Goal: Check status: Check status

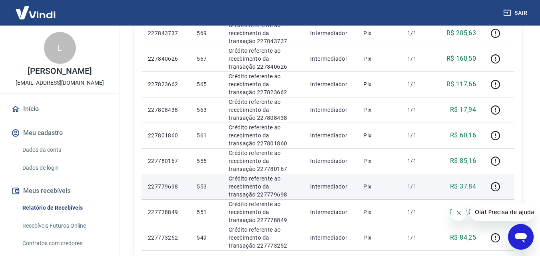
scroll to position [547, 0]
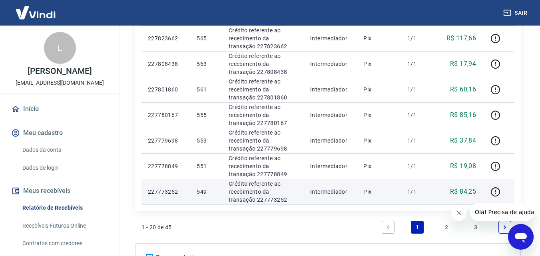
click at [418, 194] on p "1/1" at bounding box center [419, 192] width 24 height 8
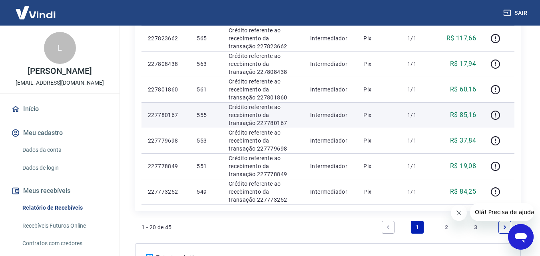
scroll to position [627, 0]
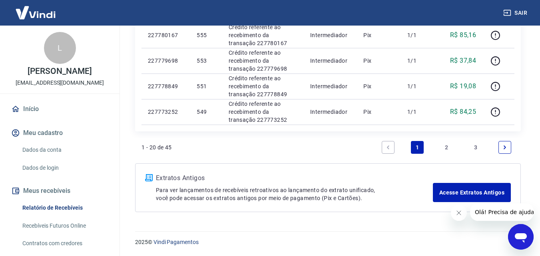
click at [501, 150] on link "Next page" at bounding box center [504, 147] width 13 height 13
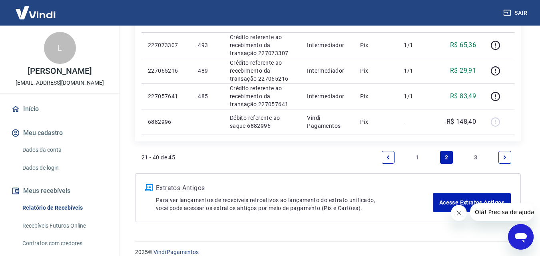
scroll to position [704, 0]
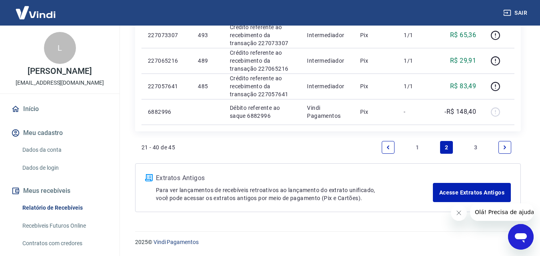
click at [387, 143] on link "Previous page" at bounding box center [388, 147] width 13 height 13
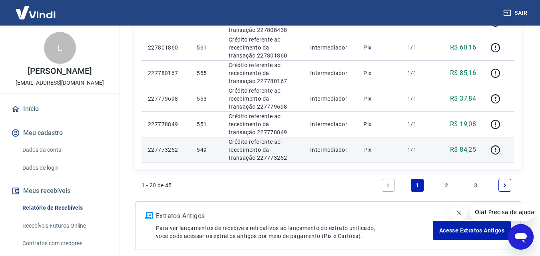
scroll to position [627, 0]
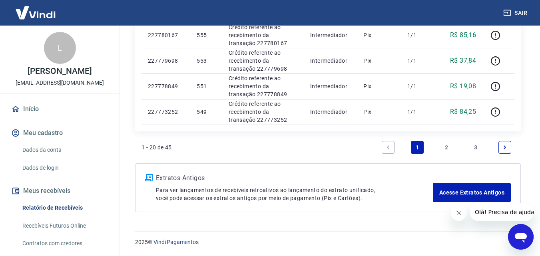
click at [507, 149] on icon "Next page" at bounding box center [505, 148] width 6 height 6
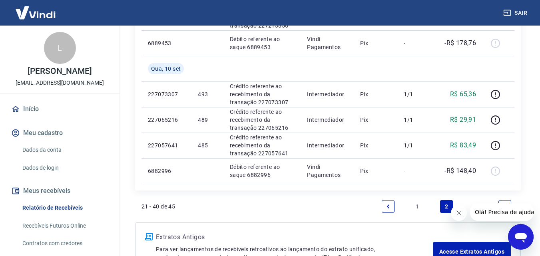
scroll to position [679, 0]
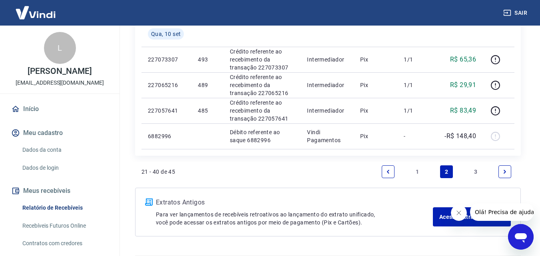
click at [388, 170] on icon "Previous page" at bounding box center [388, 172] width 6 height 6
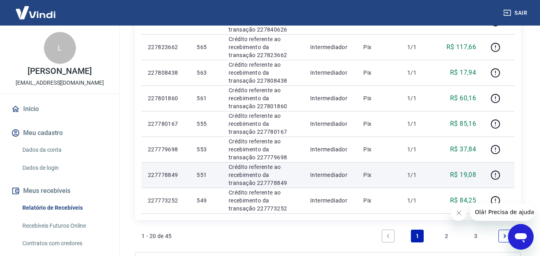
scroll to position [547, 0]
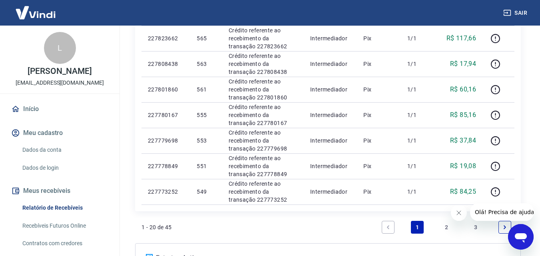
click at [503, 228] on icon "Next page" at bounding box center [505, 228] width 6 height 6
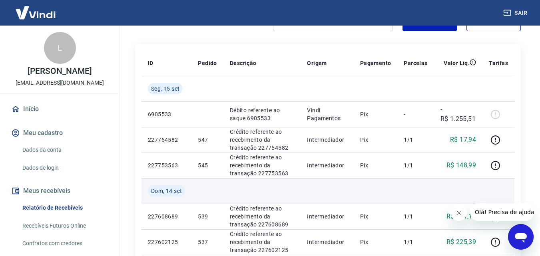
scroll to position [120, 0]
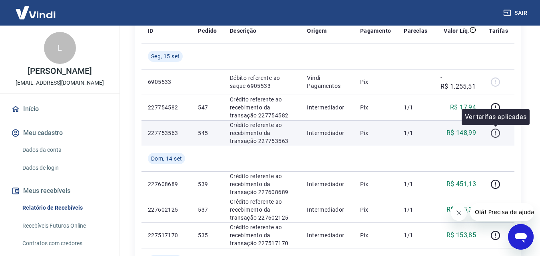
click at [497, 133] on icon "button" at bounding box center [495, 133] width 10 height 10
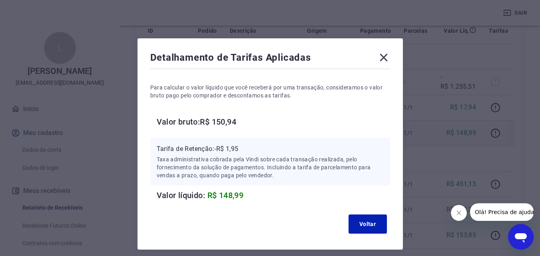
drag, startPoint x: 376, startPoint y: 58, endPoint x: 392, endPoint y: 65, distance: 17.7
click at [376, 58] on div "Detalhamento de Tarifas Aplicadas" at bounding box center [270, 59] width 240 height 16
click at [388, 62] on icon at bounding box center [383, 57] width 13 height 13
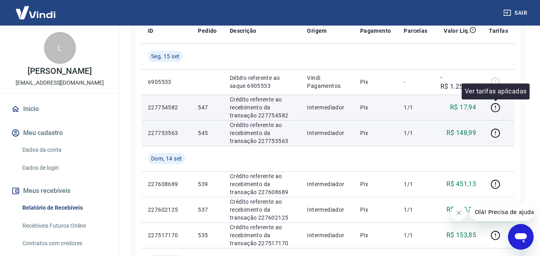
click at [488, 105] on td at bounding box center [498, 108] width 32 height 26
click at [496, 111] on icon "button" at bounding box center [495, 108] width 10 height 10
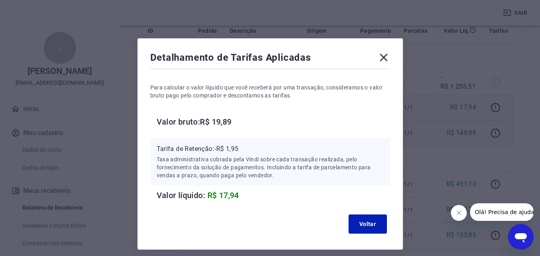
click at [384, 61] on icon at bounding box center [383, 57] width 13 height 13
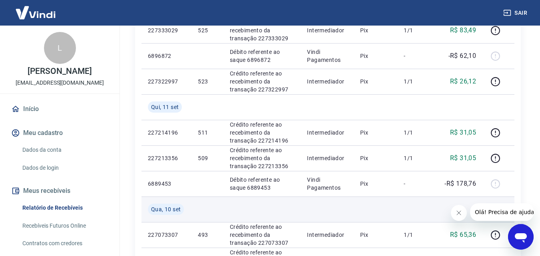
scroll to position [704, 0]
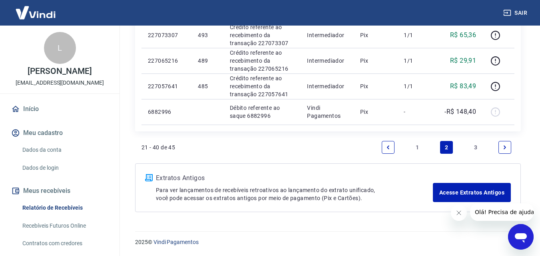
click at [389, 149] on icon "Previous page" at bounding box center [388, 148] width 6 height 6
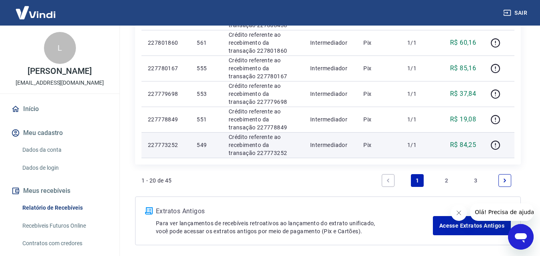
scroll to position [627, 0]
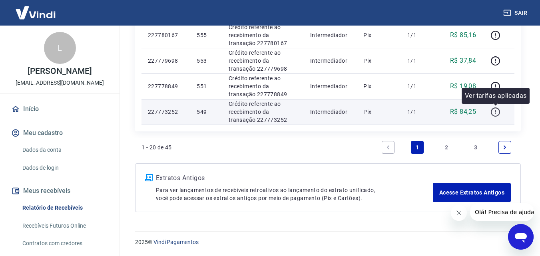
click at [498, 112] on icon "button" at bounding box center [495, 112] width 10 height 10
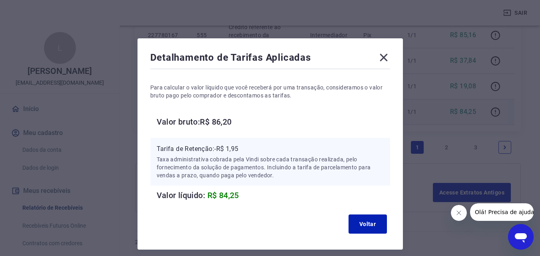
click at [381, 53] on icon at bounding box center [383, 57] width 13 height 13
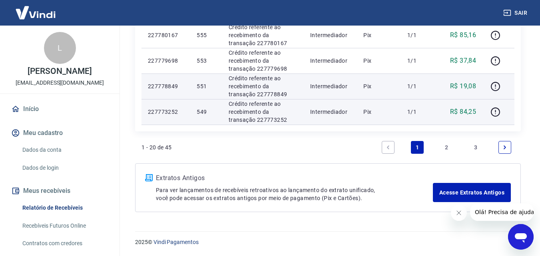
click at [437, 89] on td "1/1" at bounding box center [419, 87] width 36 height 26
click at [492, 83] on icon "button" at bounding box center [495, 87] width 10 height 10
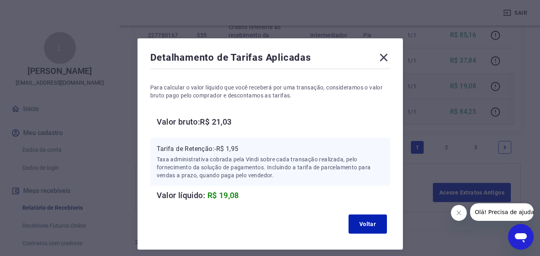
click at [383, 54] on icon at bounding box center [383, 57] width 13 height 13
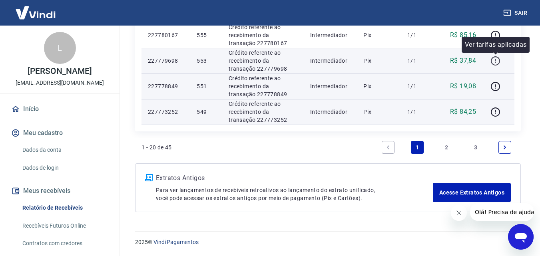
click at [495, 59] on icon "button" at bounding box center [495, 61] width 10 height 10
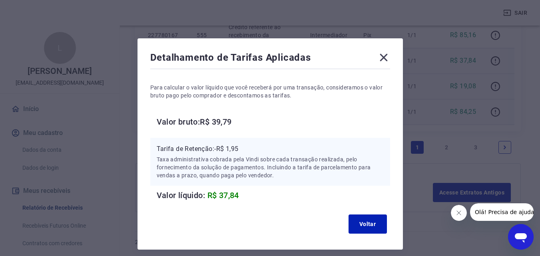
click at [390, 60] on icon at bounding box center [383, 57] width 13 height 13
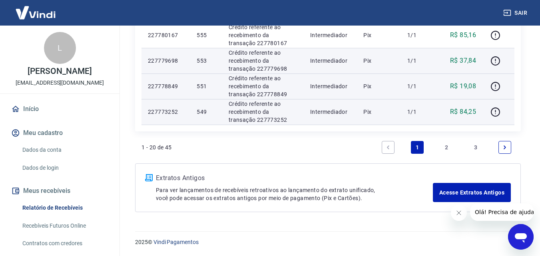
scroll to position [587, 0]
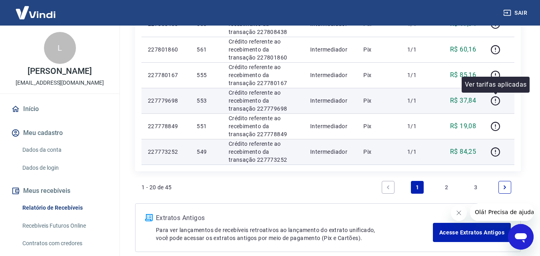
click at [493, 77] on div "Ver tarifas aplicadas" at bounding box center [495, 85] width 68 height 16
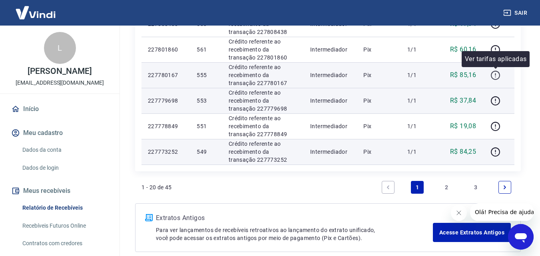
click at [497, 73] on icon "button" at bounding box center [495, 75] width 10 height 10
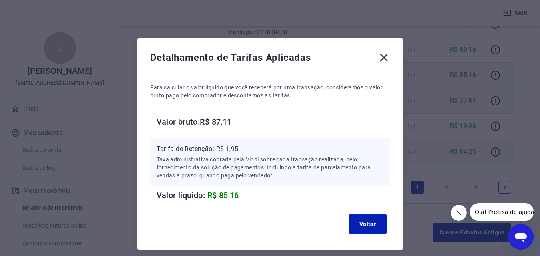
click at [382, 54] on icon at bounding box center [383, 57] width 13 height 13
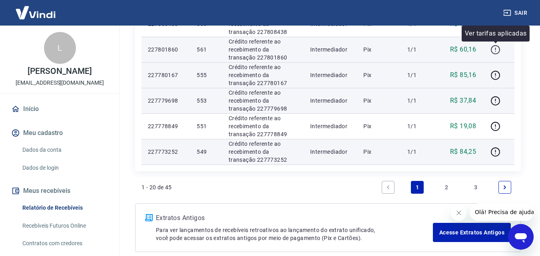
click at [493, 54] on icon "button" at bounding box center [495, 50] width 10 height 10
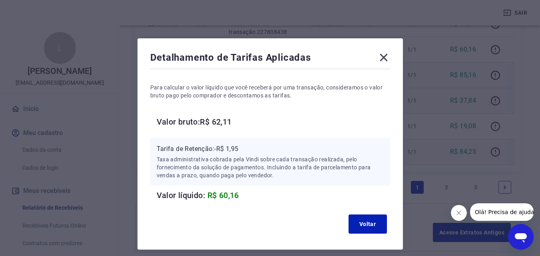
click at [382, 56] on icon at bounding box center [384, 58] width 8 height 8
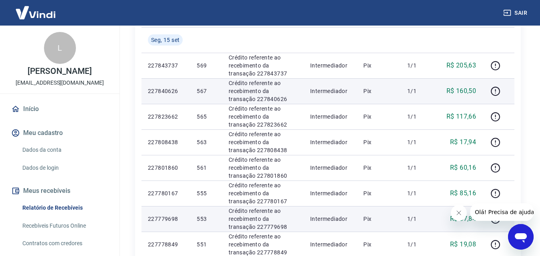
scroll to position [467, 0]
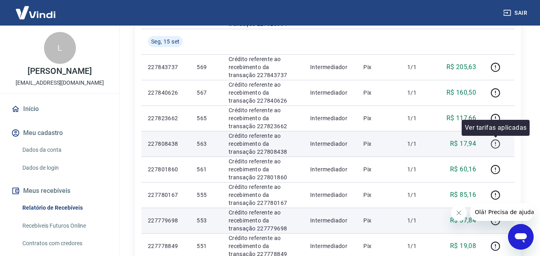
click at [495, 145] on icon "button" at bounding box center [495, 144] width 10 height 10
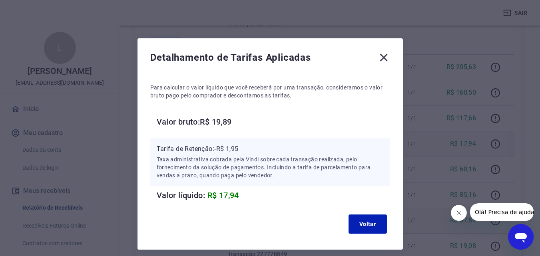
click at [378, 54] on icon at bounding box center [383, 57] width 13 height 13
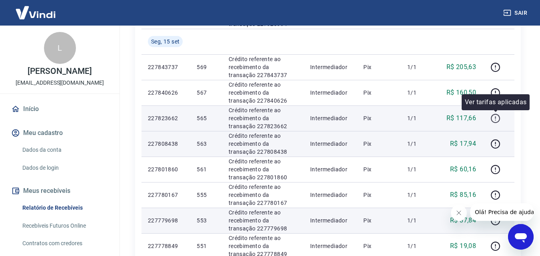
click at [495, 116] on icon "button" at bounding box center [495, 118] width 10 height 10
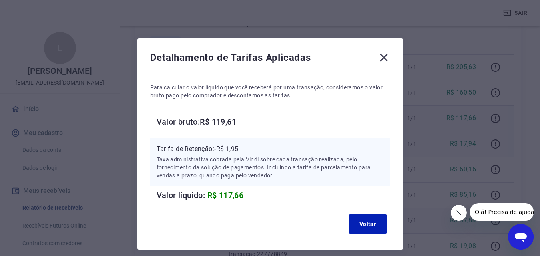
click at [386, 58] on icon at bounding box center [383, 57] width 13 height 13
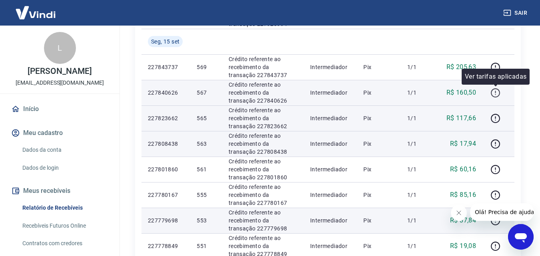
click at [497, 92] on icon "button" at bounding box center [495, 93] width 10 height 10
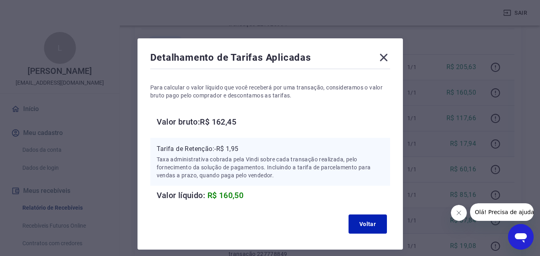
click at [381, 55] on icon at bounding box center [384, 58] width 8 height 8
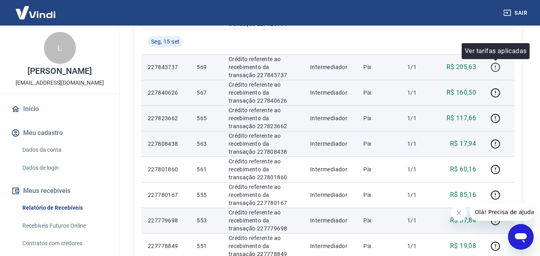
click at [495, 65] on icon "button" at bounding box center [495, 67] width 10 height 10
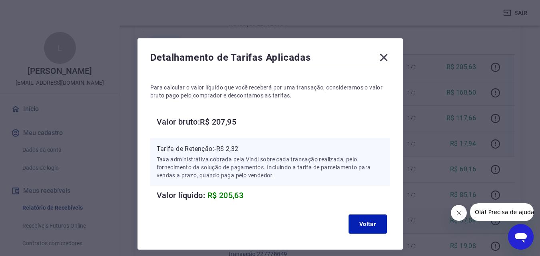
click at [384, 57] on icon at bounding box center [384, 58] width 8 height 8
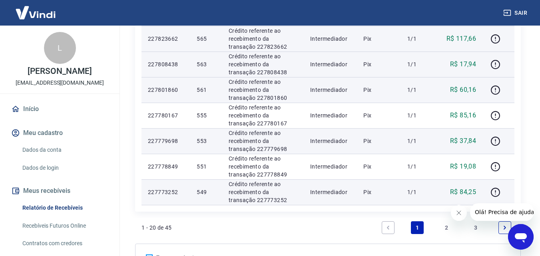
scroll to position [547, 0]
click at [490, 91] on button "button" at bounding box center [495, 89] width 13 height 13
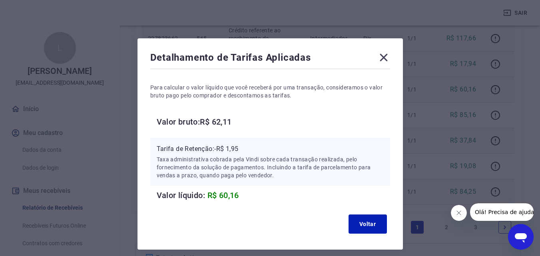
click at [384, 61] on icon at bounding box center [383, 57] width 13 height 13
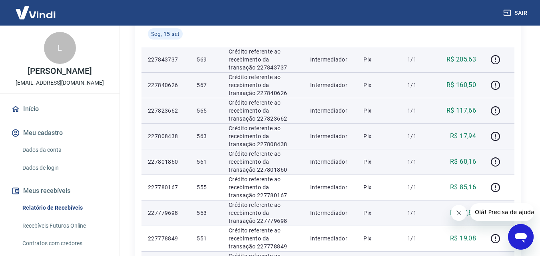
scroll to position [479, 0]
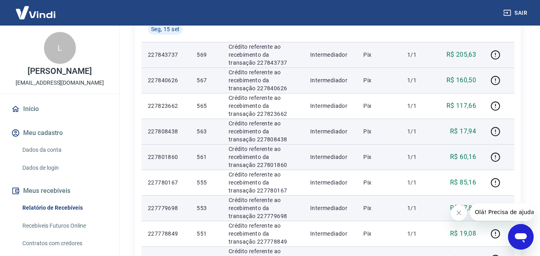
click at [430, 55] on p "1/1" at bounding box center [419, 55] width 24 height 8
click at [362, 63] on td "Pix" at bounding box center [379, 55] width 44 height 26
click at [493, 53] on icon "button" at bounding box center [495, 55] width 10 height 10
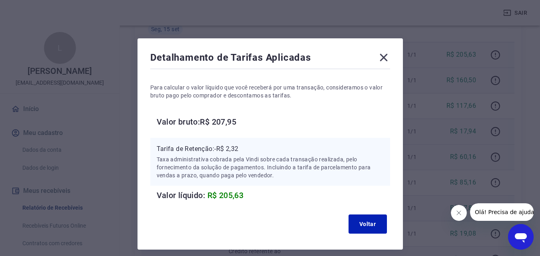
click at [380, 53] on icon at bounding box center [383, 57] width 13 height 13
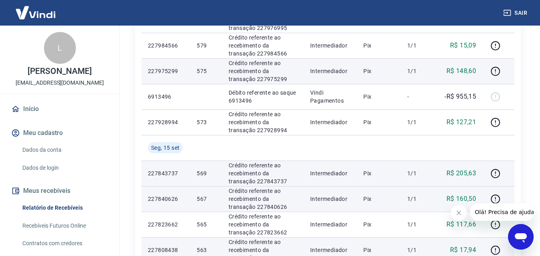
scroll to position [360, 0]
